Goal: Check status: Check status

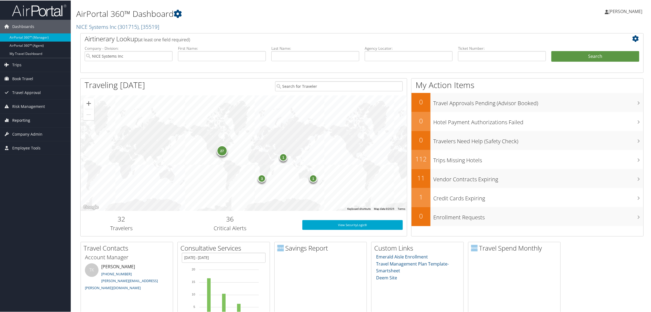
click at [25, 118] on span "Reporting" at bounding box center [21, 120] width 18 height 14
click at [47, 152] on link "Virtual Pay Lookup" at bounding box center [35, 155] width 71 height 8
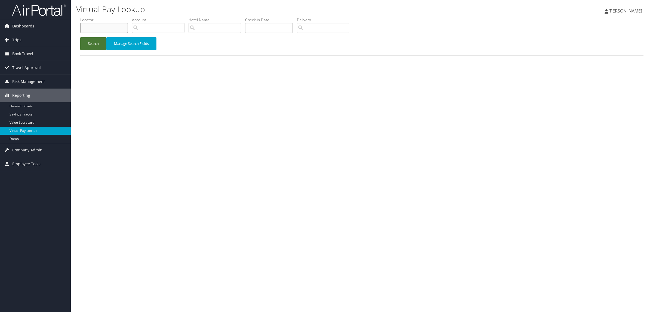
drag, startPoint x: 97, startPoint y: 28, endPoint x: 85, endPoint y: 46, distance: 21.4
click at [97, 28] on input "text" at bounding box center [104, 28] width 48 height 10
paste input "D4X9H1"
type input "D4X9H1"
click at [85, 46] on button "Search" at bounding box center [93, 43] width 26 height 13
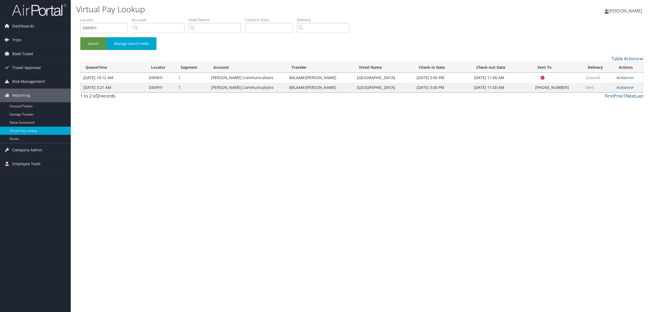
click at [621, 86] on link "Actions" at bounding box center [625, 87] width 17 height 5
click at [610, 104] on link "Logs" at bounding box center [609, 104] width 47 height 9
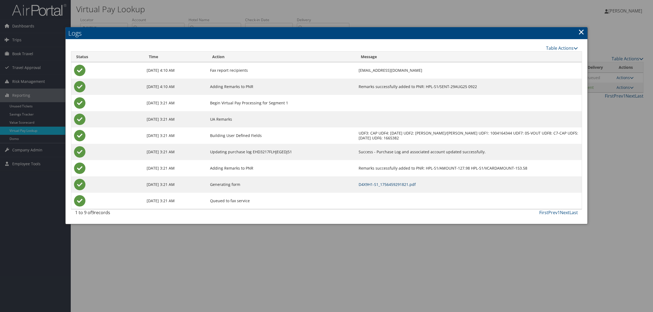
click at [408, 184] on link "D4X9H1-S1_1756459291821.pdf" at bounding box center [387, 184] width 57 height 5
